Goal: Information Seeking & Learning: Learn about a topic

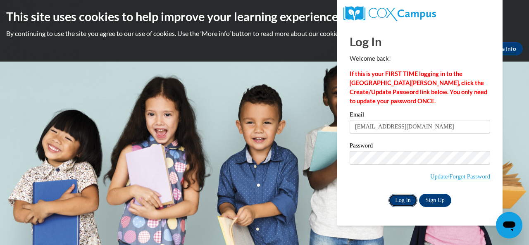
click at [405, 204] on input "Log In" at bounding box center [403, 200] width 29 height 13
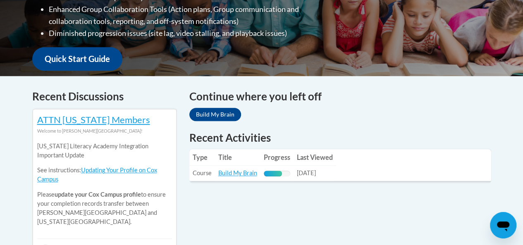
scroll to position [292, 0]
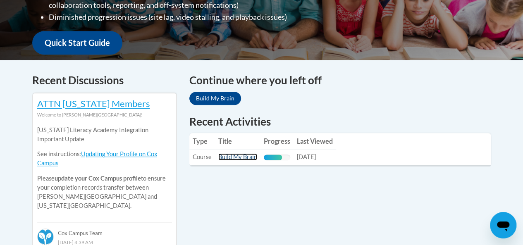
click at [248, 156] on link "Build My Brain" at bounding box center [237, 156] width 39 height 7
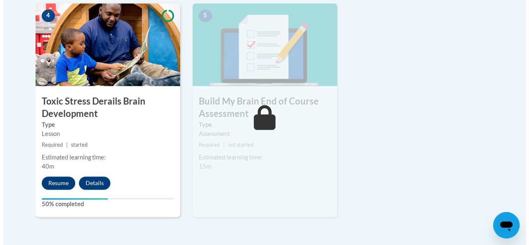
scroll to position [507, 0]
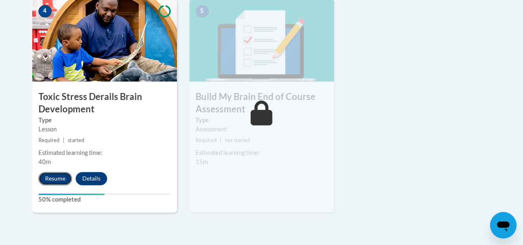
click at [56, 174] on button "Resume" at bounding box center [54, 178] width 33 height 13
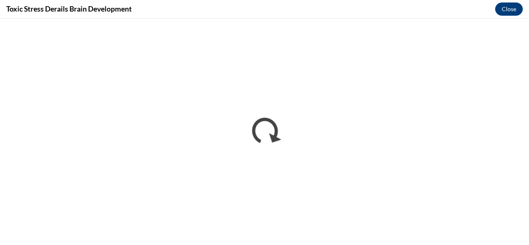
scroll to position [0, 0]
